Goal: Check status: Check status

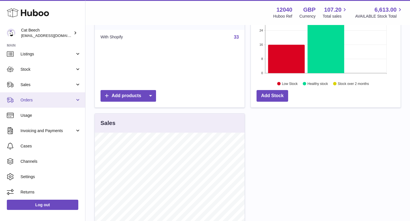
scroll to position [22, 0]
click at [65, 98] on span "Orders" at bounding box center [47, 98] width 54 height 5
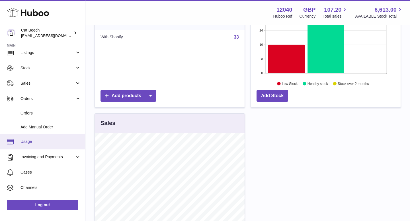
scroll to position [50, 0]
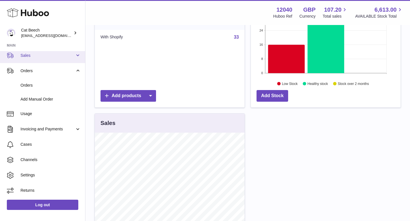
click at [60, 56] on span "Sales" at bounding box center [47, 55] width 54 height 5
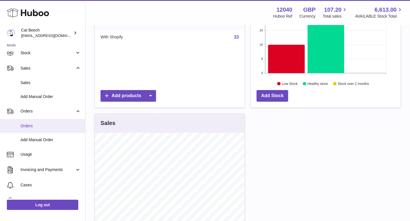
scroll to position [77, 0]
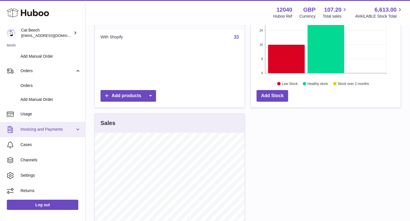
click at [67, 129] on span "Invoicing and Payments" at bounding box center [47, 129] width 54 height 5
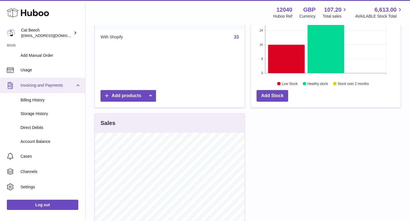
scroll to position [133, 0]
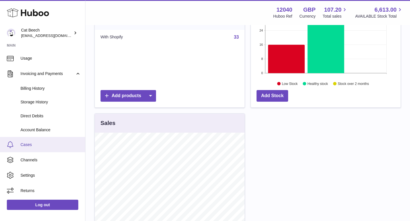
click at [54, 145] on span "Cases" at bounding box center [50, 144] width 60 height 5
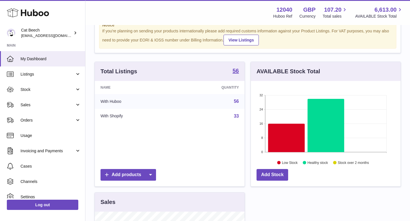
scroll to position [21, 0]
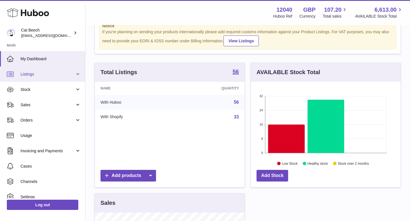
click at [64, 77] on span "Listings" at bounding box center [47, 74] width 54 height 5
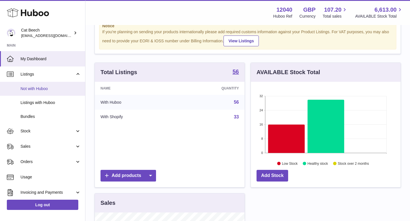
click at [54, 91] on span "Not with Huboo" at bounding box center [50, 88] width 60 height 5
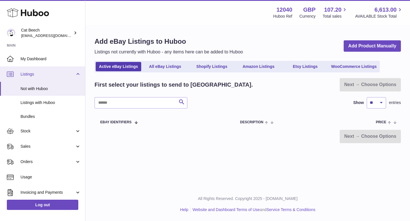
click at [49, 76] on span "Listings" at bounding box center [47, 74] width 54 height 5
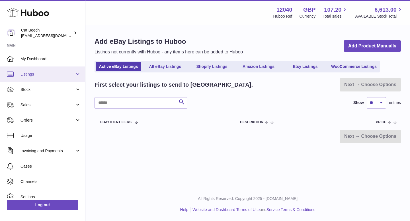
click at [50, 76] on span "Listings" at bounding box center [47, 74] width 54 height 5
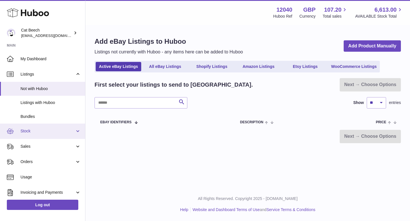
click at [56, 132] on span "Stock" at bounding box center [47, 131] width 54 height 5
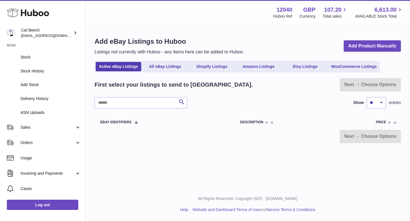
scroll to position [96, 0]
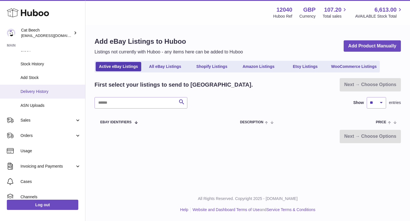
click at [51, 89] on span "Delivery History" at bounding box center [50, 91] width 60 height 5
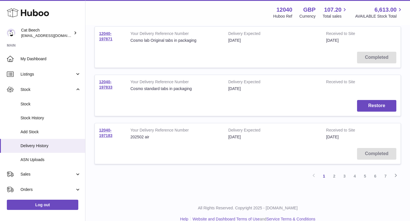
scroll to position [424, 0]
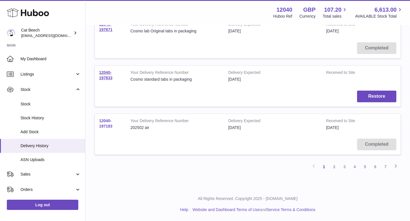
click at [108, 125] on link "12040-197183" at bounding box center [105, 124] width 13 height 10
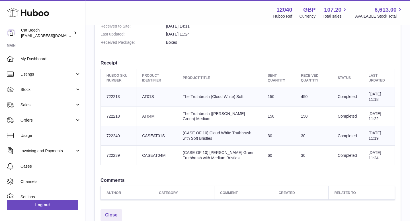
scroll to position [188, 0]
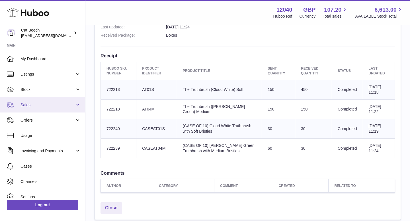
click at [34, 102] on link "Sales" at bounding box center [42, 104] width 85 height 15
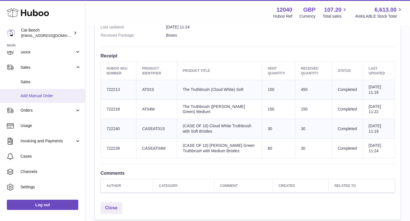
scroll to position [44, 0]
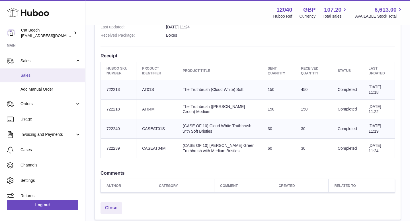
click at [40, 74] on span "Sales" at bounding box center [50, 75] width 60 height 5
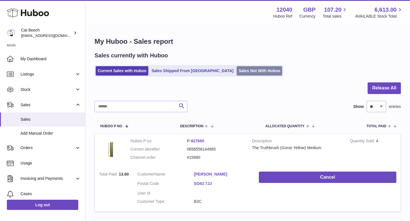
click at [237, 69] on link "Sales Not With Huboo" at bounding box center [260, 70] width 46 height 9
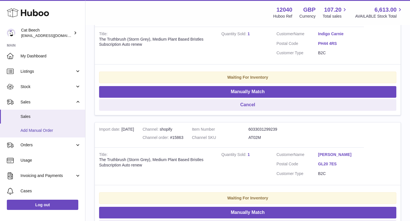
scroll to position [3, 0]
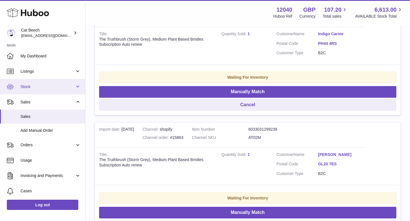
click at [57, 87] on span "Stock" at bounding box center [47, 86] width 54 height 5
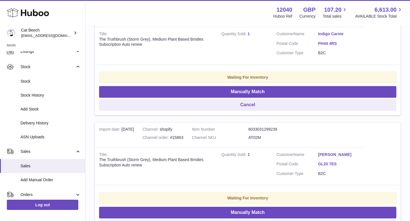
scroll to position [119, 0]
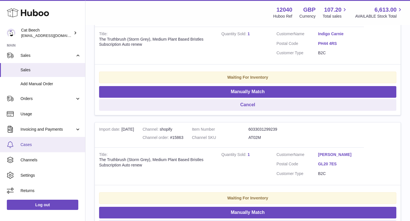
click at [46, 143] on span "Cases" at bounding box center [50, 144] width 60 height 5
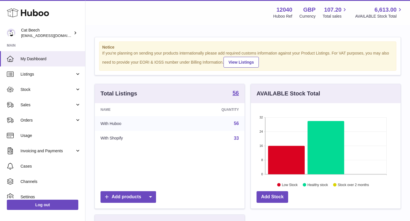
scroll to position [3, 0]
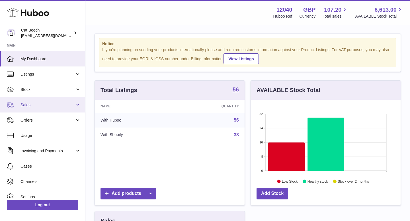
click at [53, 105] on span "Sales" at bounding box center [47, 104] width 54 height 5
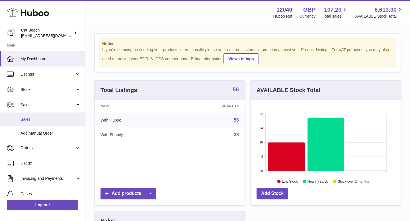
click at [46, 121] on span "Sales" at bounding box center [50, 119] width 60 height 5
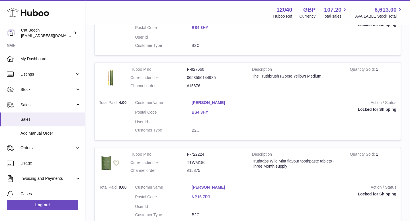
scroll to position [821, 0]
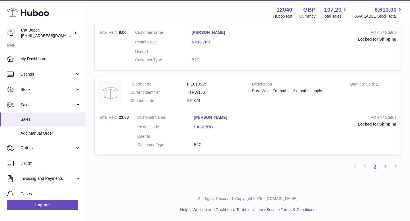
click at [377, 169] on link "2" at bounding box center [375, 167] width 10 height 10
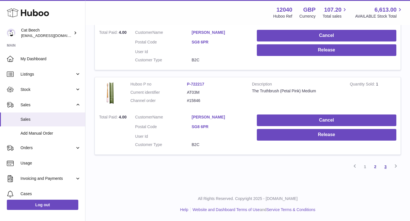
click at [387, 169] on link "3" at bounding box center [385, 167] width 10 height 10
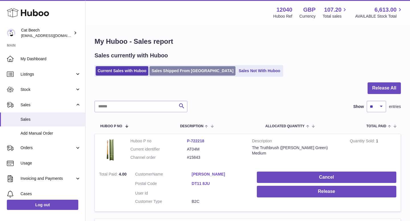
click at [182, 70] on link "Sales Shipped From [GEOGRAPHIC_DATA]" at bounding box center [192, 70] width 86 height 9
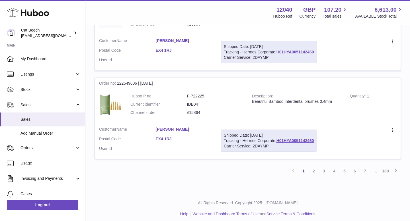
scroll to position [857, 0]
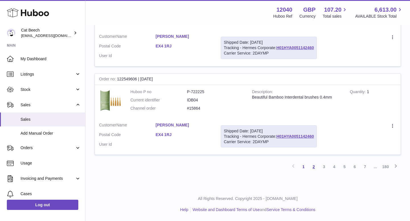
click at [311, 169] on link "2" at bounding box center [314, 167] width 10 height 10
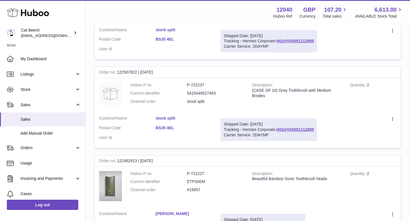
scroll to position [625, 0]
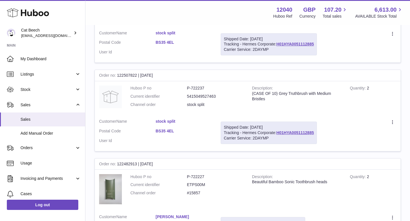
drag, startPoint x: 137, startPoint y: 76, endPoint x: 115, endPoint y: 75, distance: 22.2
click at [115, 75] on div "Order no 122507822 | [DATE]" at bounding box center [248, 75] width 306 height 11
copy div "122507822"
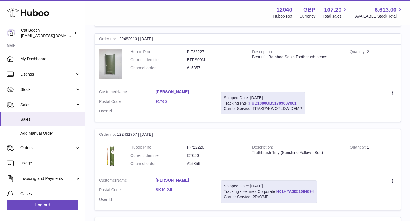
scroll to position [750, 0]
